Goal: Information Seeking & Learning: Learn about a topic

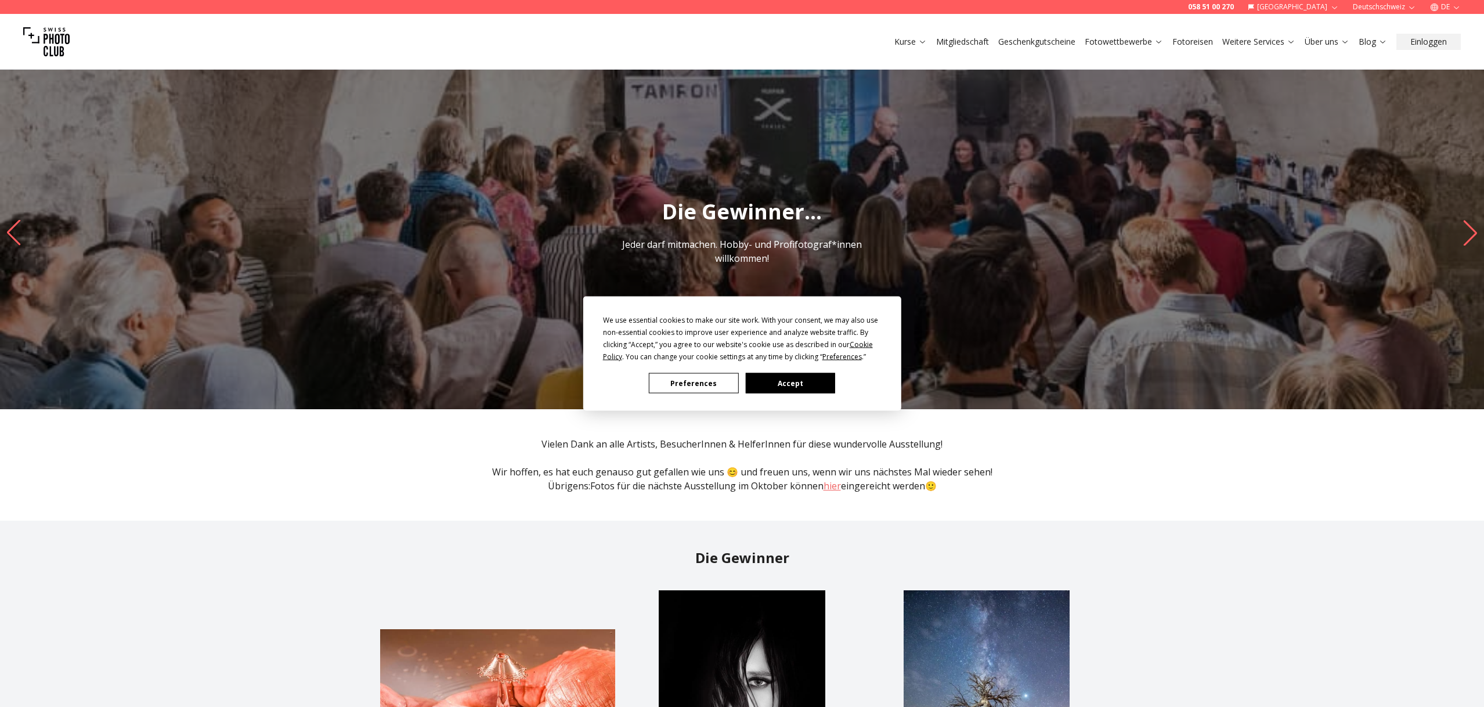
click at [798, 385] on button "Accept" at bounding box center [789, 383] width 89 height 20
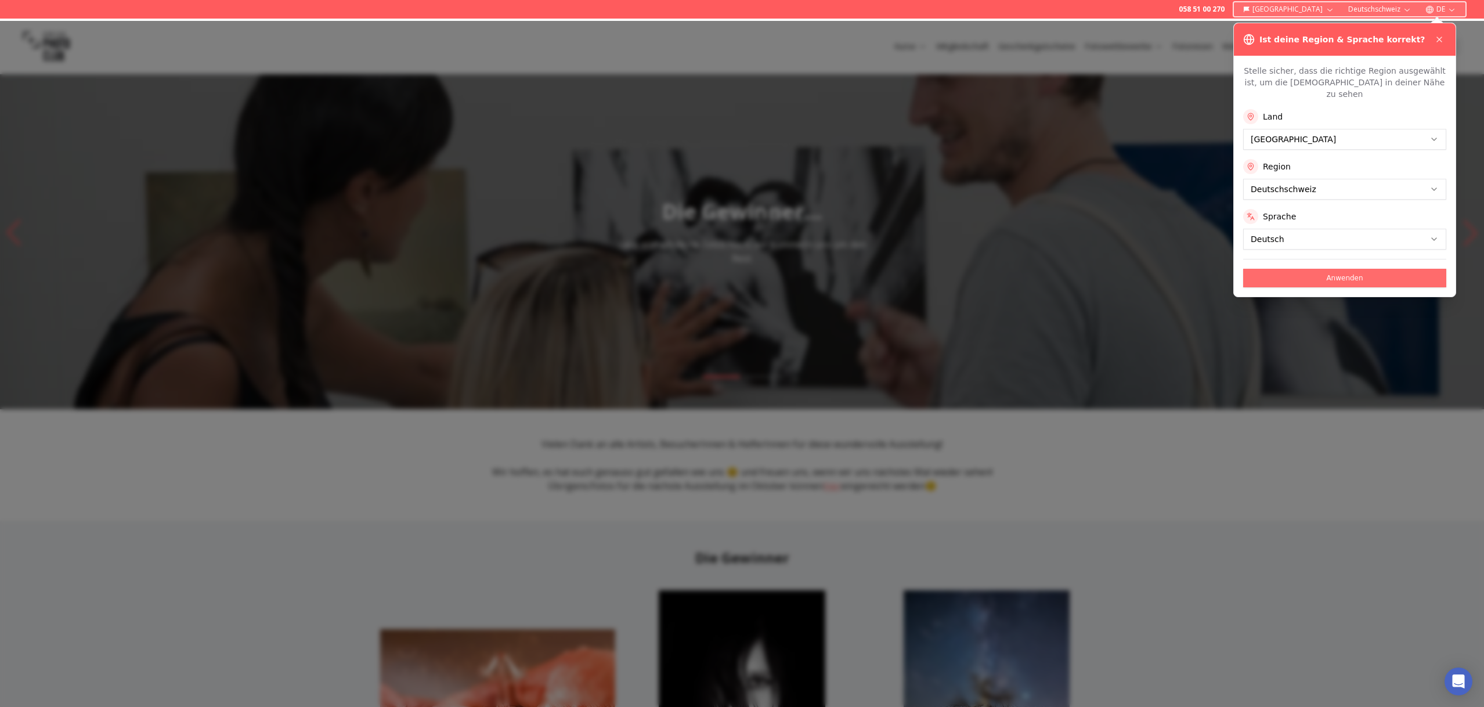
click at [1319, 287] on button "Anwenden" at bounding box center [1344, 278] width 203 height 19
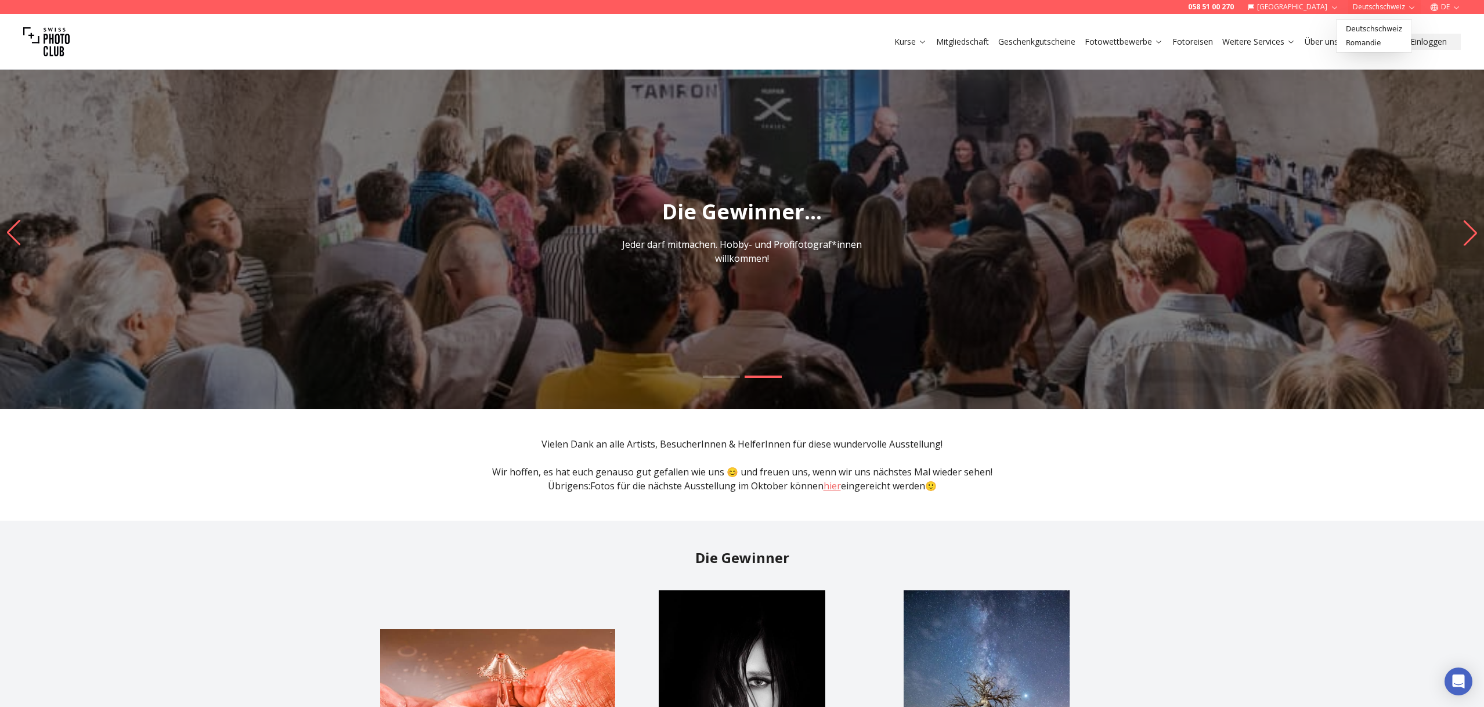
click at [1407, 10] on icon "button" at bounding box center [1411, 7] width 9 height 9
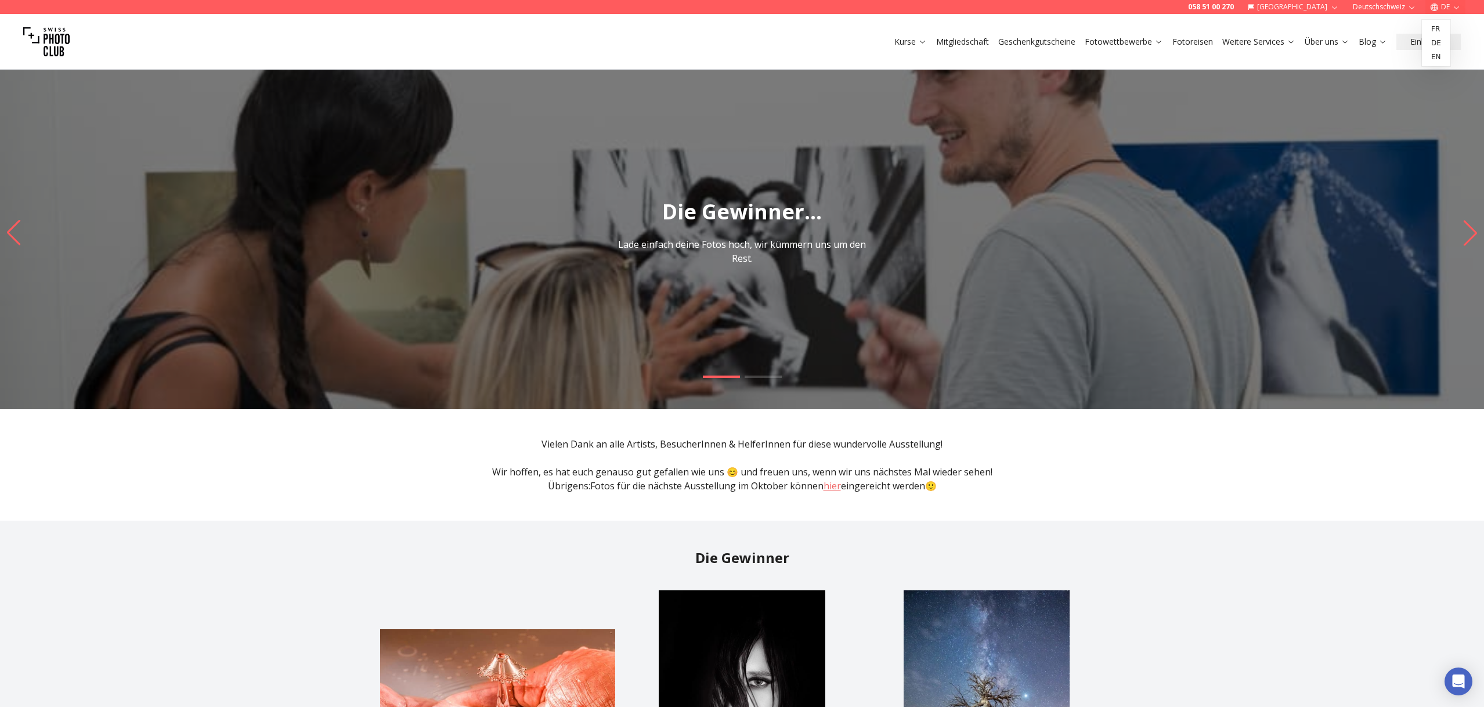
click at [1452, 9] on icon "button" at bounding box center [1456, 7] width 9 height 9
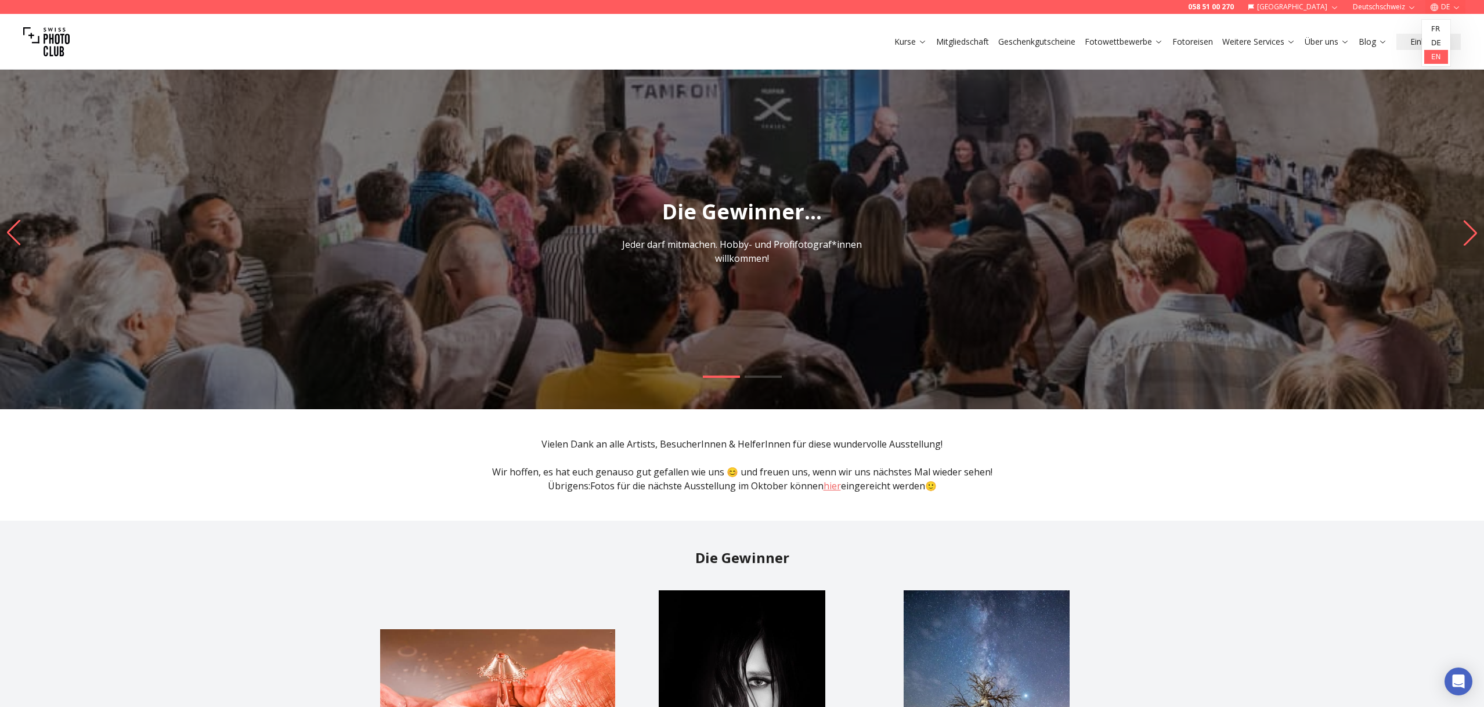
click at [1437, 57] on link "en" at bounding box center [1436, 57] width 24 height 14
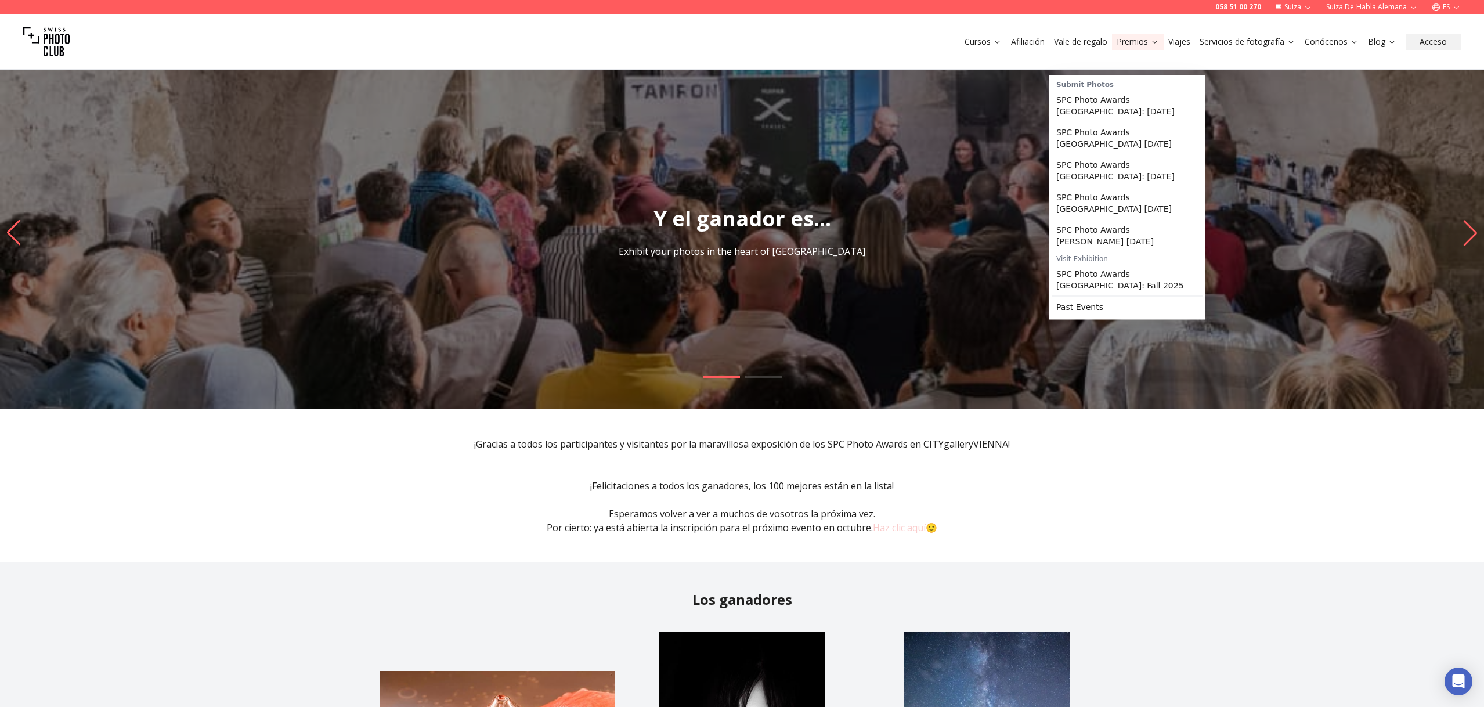
click at [1150, 46] on icon at bounding box center [1154, 41] width 9 height 9
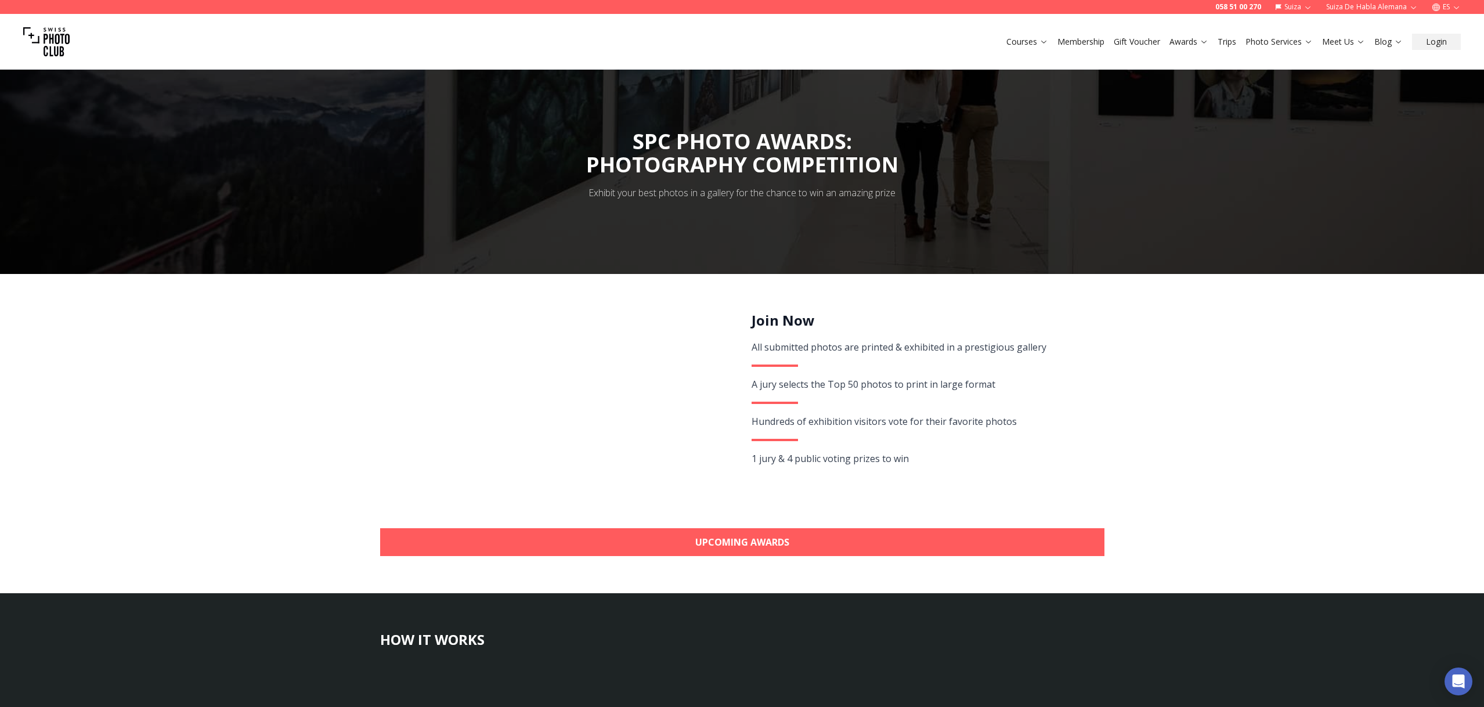
click at [1114, 48] on link "Gift Voucher" at bounding box center [1137, 42] width 46 height 12
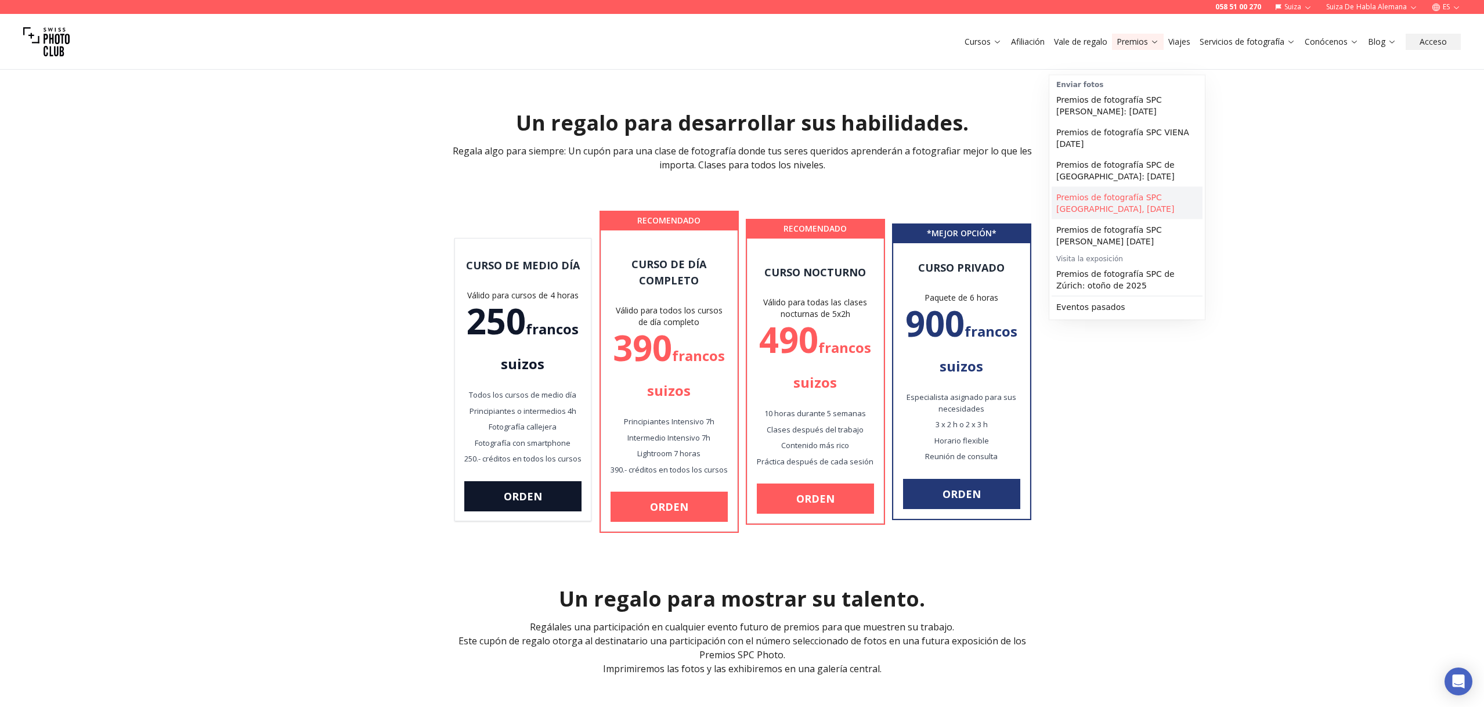
click at [1132, 214] on font "Premios de fotografía SPC [GEOGRAPHIC_DATA], [DATE]" at bounding box center [1115, 203] width 118 height 21
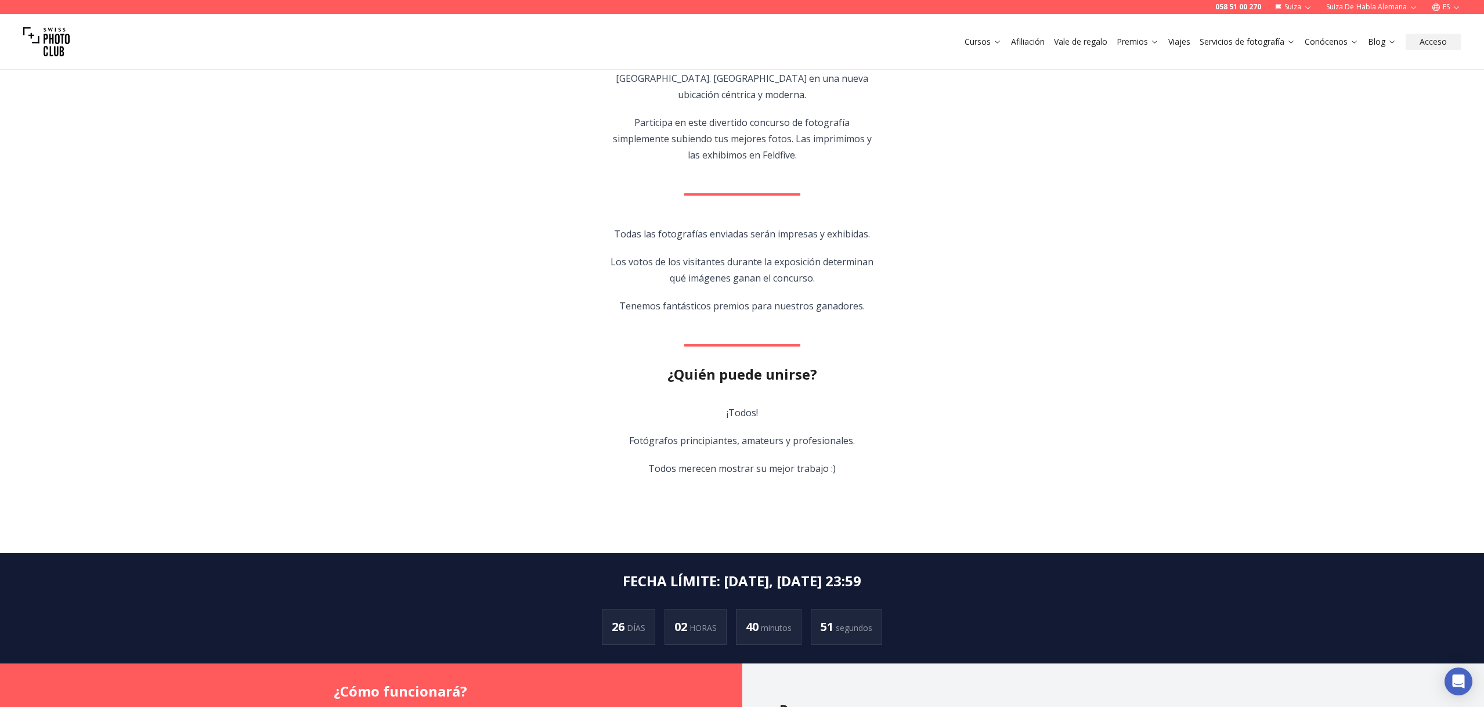
scroll to position [324, 0]
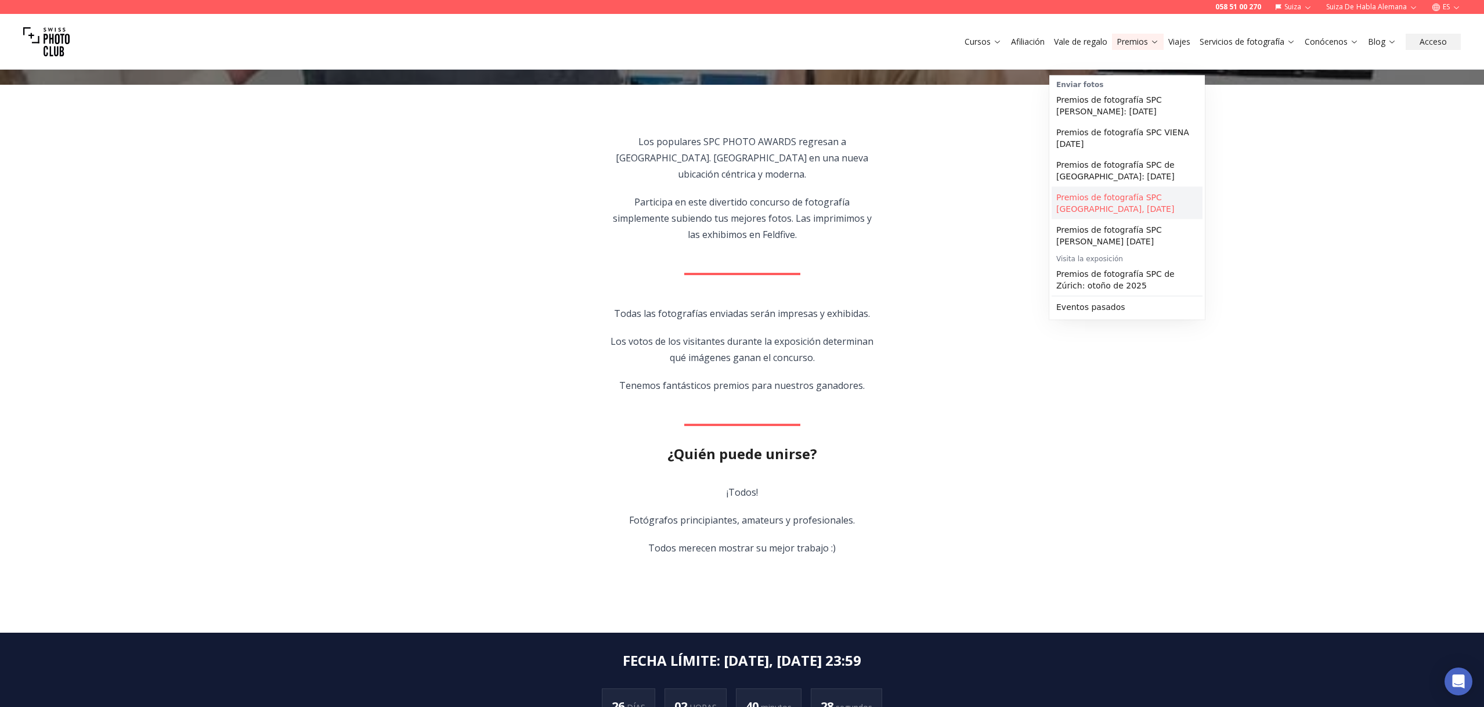
click at [1133, 219] on link "Premios de fotografía SPC [GEOGRAPHIC_DATA], [DATE]" at bounding box center [1126, 203] width 151 height 32
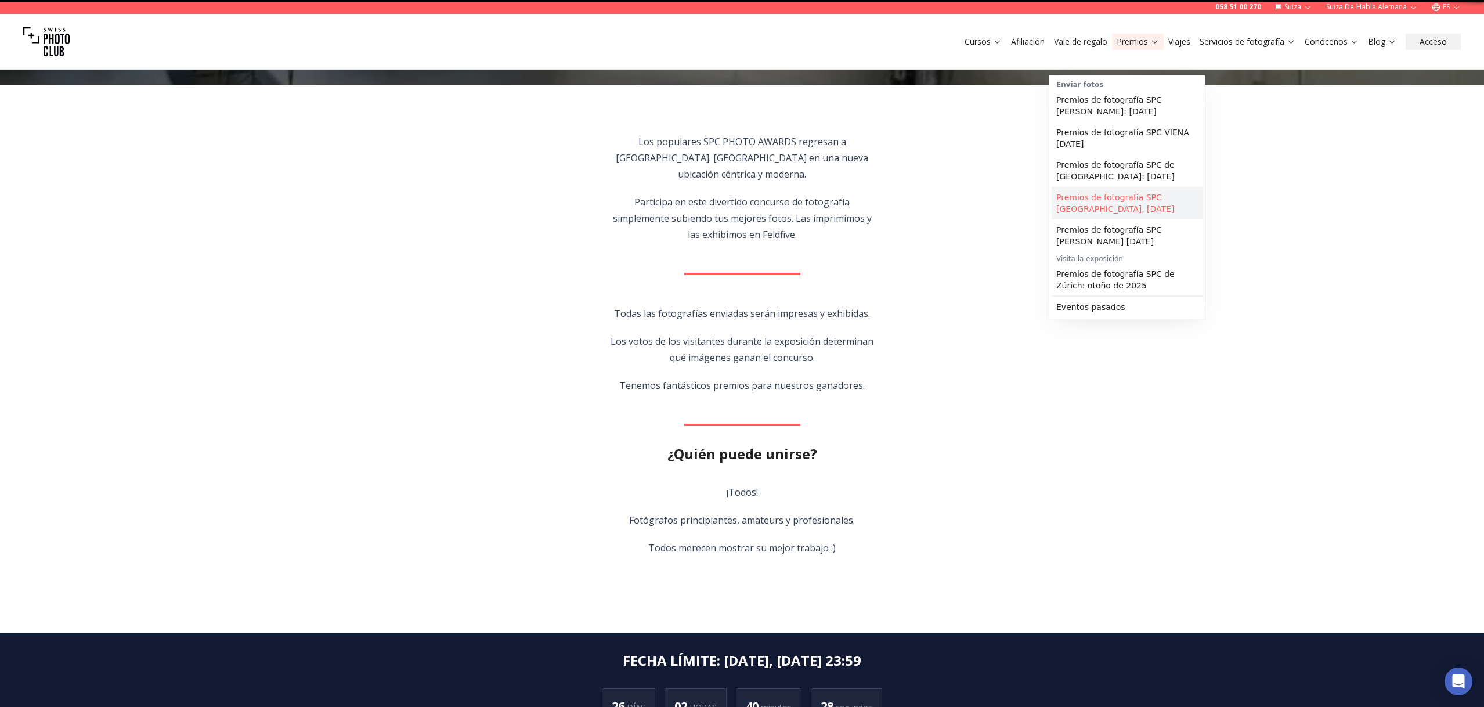
scroll to position [0, 0]
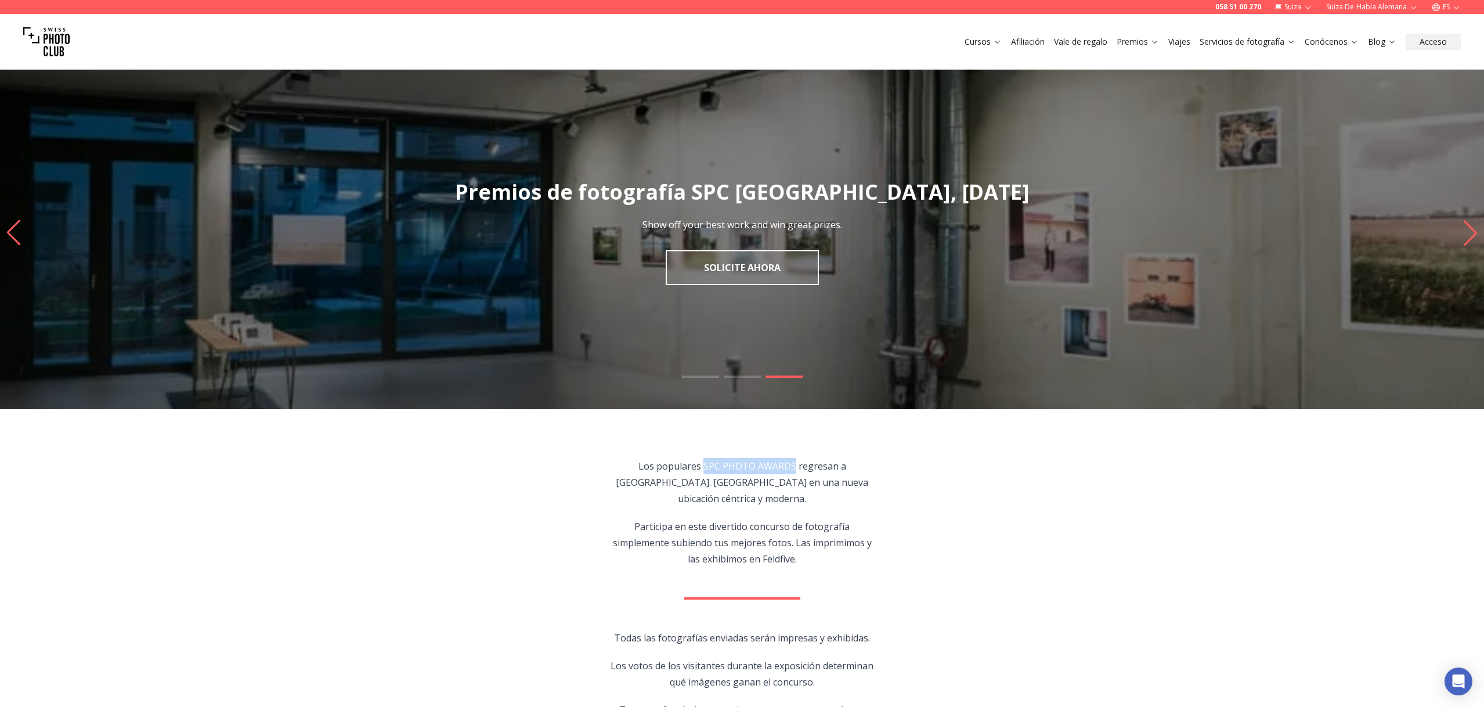
drag, startPoint x: 643, startPoint y: 523, endPoint x: 779, endPoint y: 519, distance: 135.8
click at [779, 505] on font "Los populares SPC PHOTO AWARDS regresan a [GEOGRAPHIC_DATA]. [GEOGRAPHIC_DATA] …" at bounding box center [742, 482] width 252 height 45
copy font "SPC PHOTO AWARDS"
